Goal: Check status: Check status

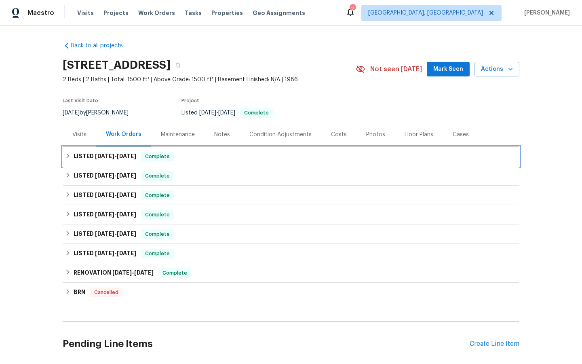
click at [163, 155] on span "Complete" at bounding box center [157, 156] width 31 height 8
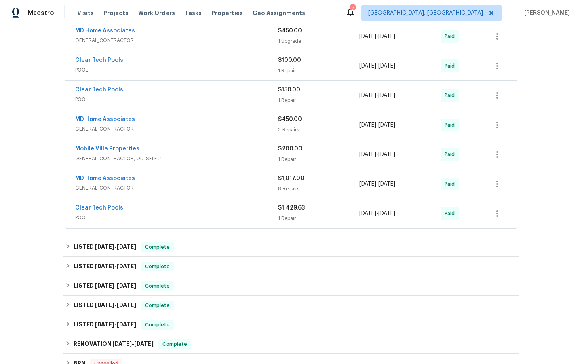
scroll to position [166, 0]
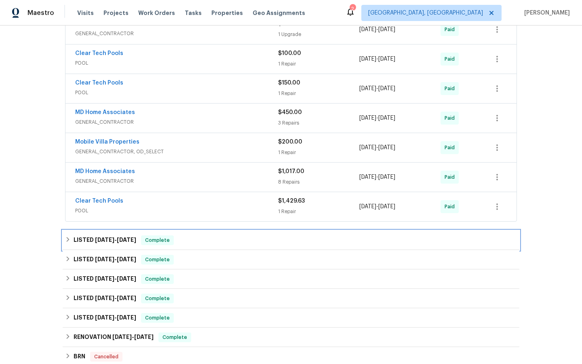
click at [154, 238] on span "Complete" at bounding box center [157, 240] width 31 height 8
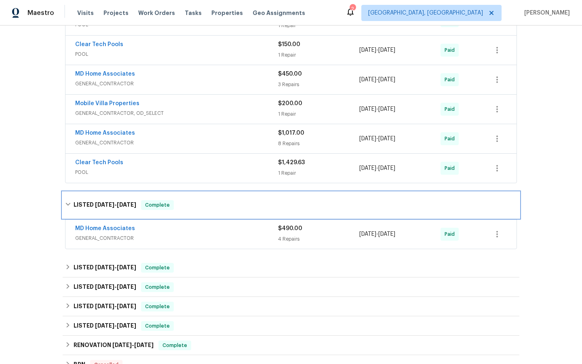
scroll to position [207, 0]
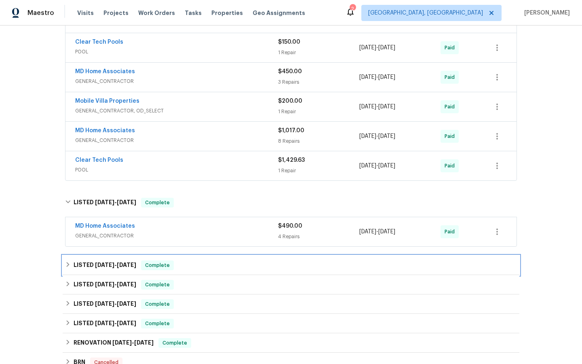
click at [156, 268] on span "Complete" at bounding box center [157, 265] width 31 height 8
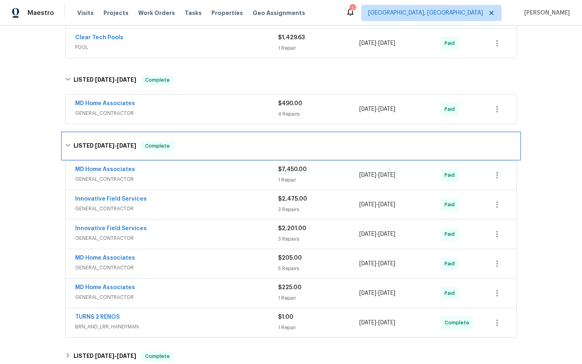
scroll to position [330, 0]
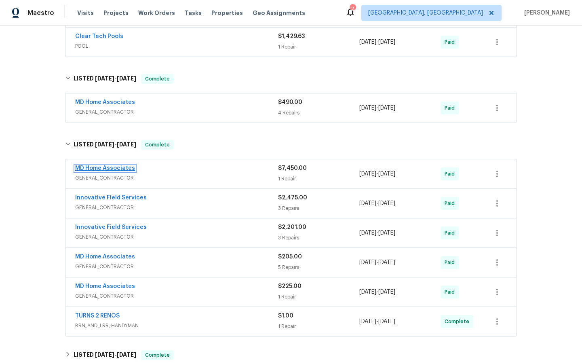
click at [100, 165] on link "MD Home Associates" at bounding box center [105, 168] width 60 height 6
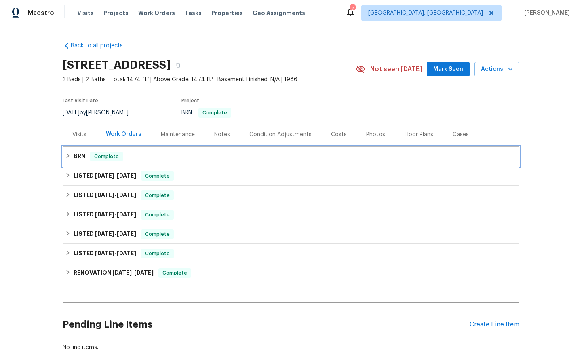
click at [101, 156] on span "Complete" at bounding box center [106, 156] width 31 height 8
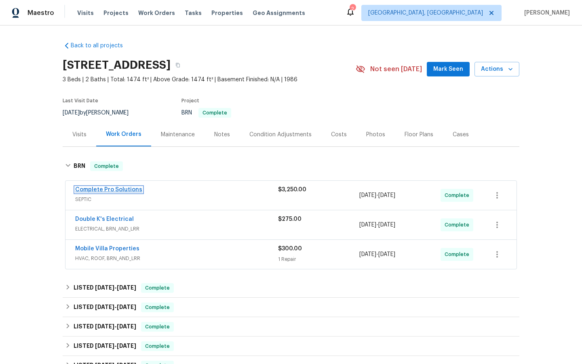
click at [104, 189] on link "Complete Pro Solutions" at bounding box center [108, 190] width 67 height 6
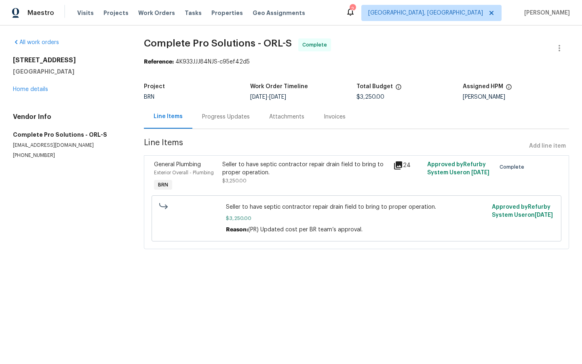
click at [333, 118] on div "Invoices" at bounding box center [335, 117] width 22 height 8
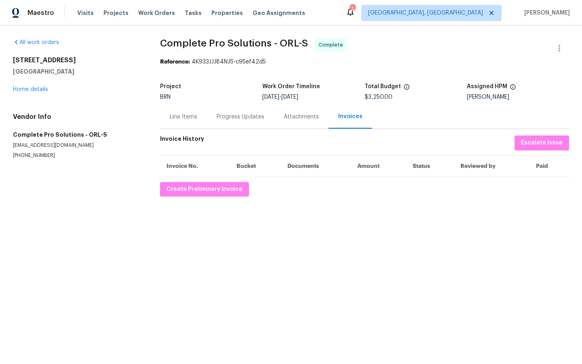
click at [182, 116] on div "Line Items" at bounding box center [183, 117] width 27 height 8
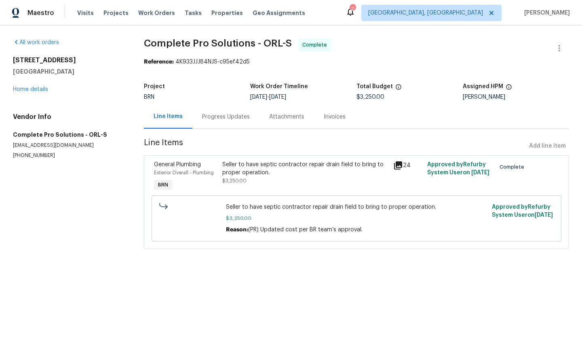
click at [399, 163] on icon at bounding box center [398, 165] width 8 height 8
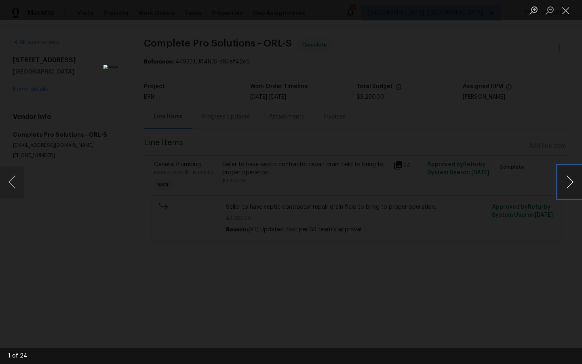
click at [571, 180] on button "Next image" at bounding box center [570, 182] width 24 height 32
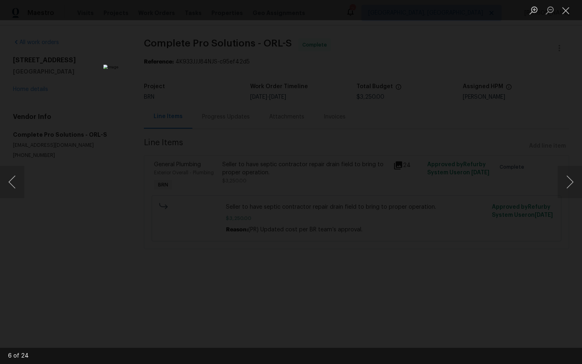
click at [452, 262] on div "Lightbox" at bounding box center [291, 182] width 582 height 364
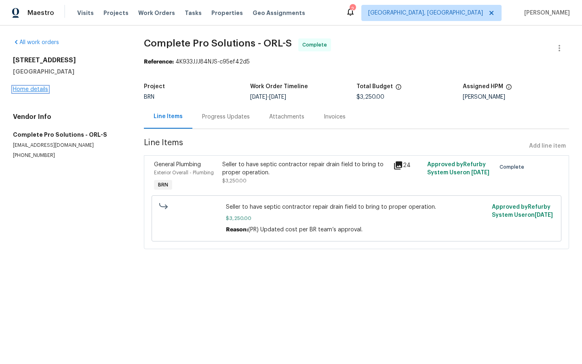
click at [32, 88] on link "Home details" at bounding box center [30, 90] width 35 height 6
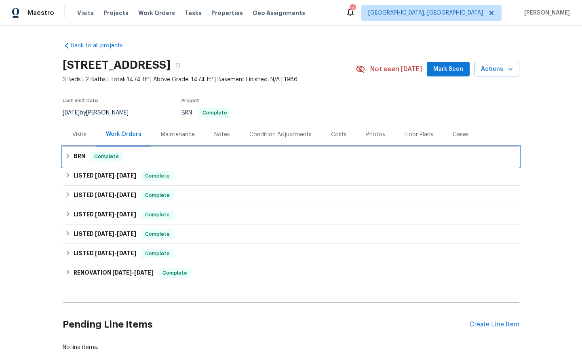
click at [106, 155] on span "Complete" at bounding box center [106, 156] width 31 height 8
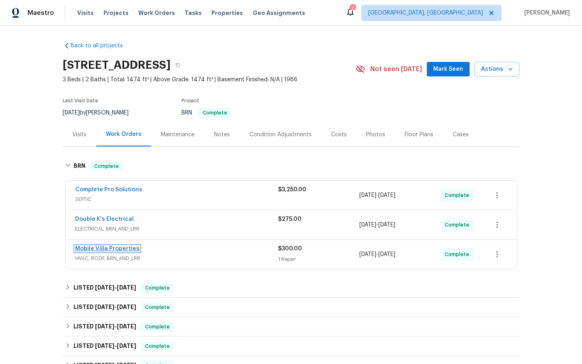
click at [108, 247] on link "Mobile Villa Properties" at bounding box center [107, 249] width 64 height 6
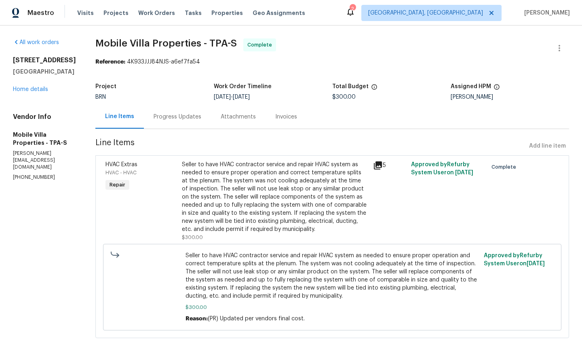
click at [374, 163] on icon at bounding box center [378, 165] width 8 height 8
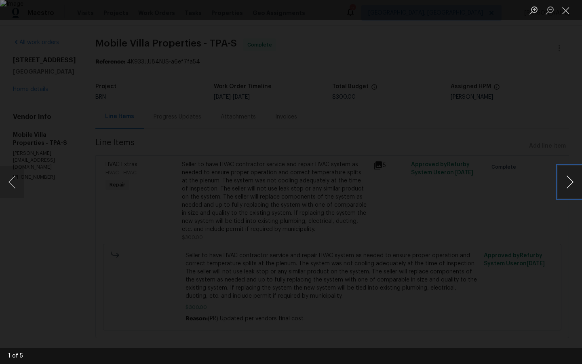
click at [573, 180] on button "Next image" at bounding box center [570, 182] width 24 height 32
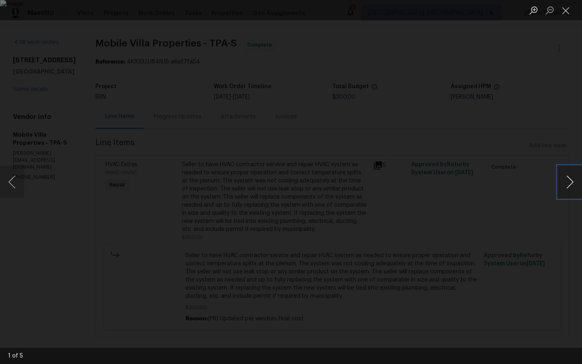
click at [573, 180] on button "Next image" at bounding box center [570, 182] width 24 height 32
click at [570, 182] on button "Next image" at bounding box center [570, 182] width 24 height 32
click at [473, 247] on div "Lightbox" at bounding box center [291, 182] width 582 height 364
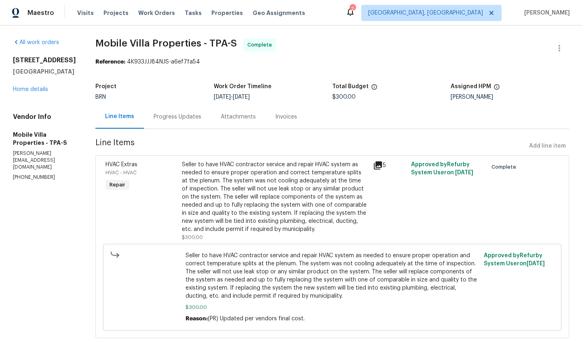
click at [275, 114] on div "Invoices" at bounding box center [286, 117] width 22 height 8
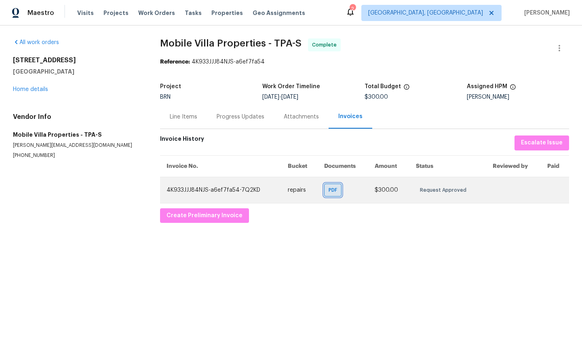
click at [335, 187] on span "PDF" at bounding box center [335, 190] width 12 height 8
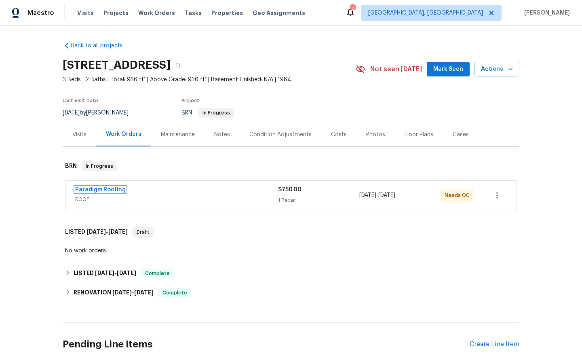
click at [99, 188] on link "Paradigm Roofing" at bounding box center [100, 190] width 51 height 6
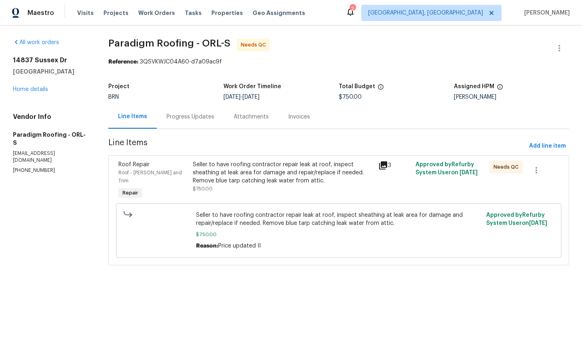
click at [384, 165] on icon at bounding box center [383, 165] width 8 height 8
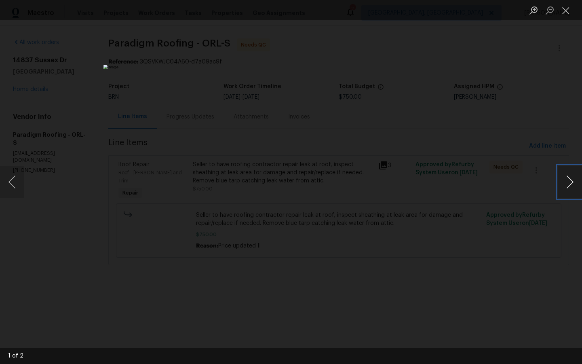
click at [572, 182] on button "Next image" at bounding box center [570, 182] width 24 height 32
click at [572, 181] on button "Next image" at bounding box center [570, 182] width 24 height 32
click at [521, 275] on div "Lightbox" at bounding box center [291, 182] width 582 height 364
